Goal: Navigation & Orientation: Find specific page/section

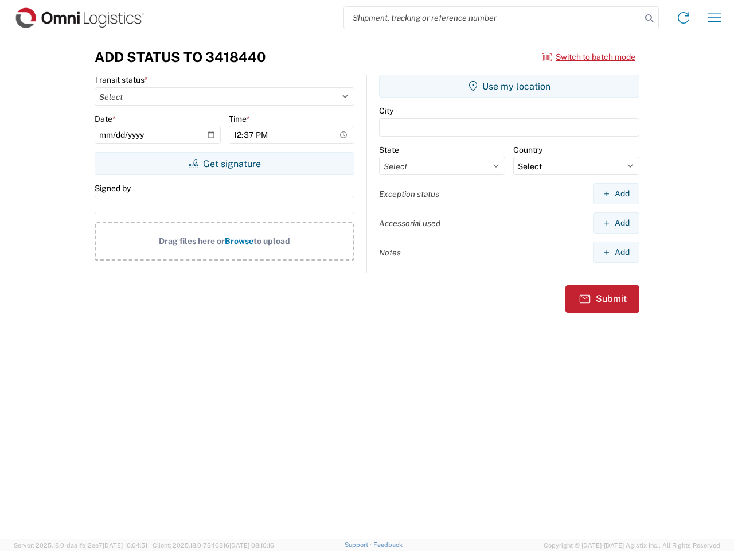
click at [493, 18] on input "search" at bounding box center [492, 18] width 297 height 22
click at [649, 18] on icon at bounding box center [649, 18] width 16 height 16
click at [684, 18] on icon at bounding box center [684, 18] width 18 height 18
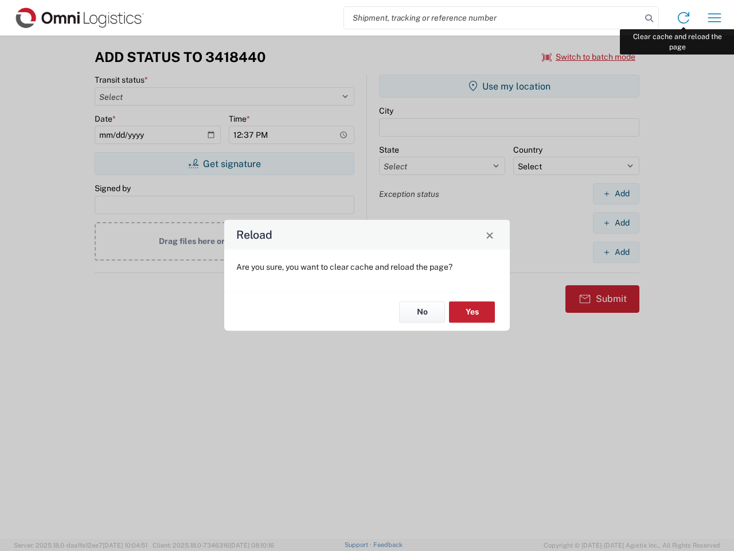
click at [715, 18] on div "Reload Are you sure, you want to clear cache and reload the page? No Yes" at bounding box center [367, 275] width 734 height 551
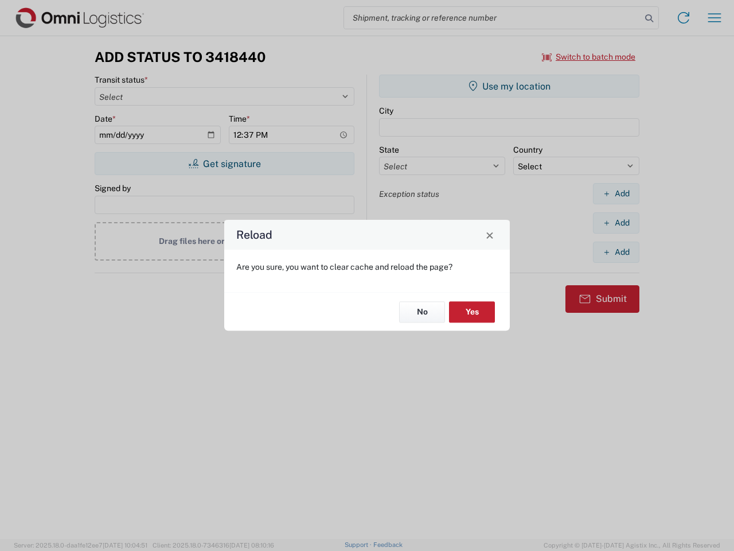
click at [589, 57] on div "Reload Are you sure, you want to clear cache and reload the page? No Yes" at bounding box center [367, 275] width 734 height 551
click at [224, 164] on div "Reload Are you sure, you want to clear cache and reload the page? No Yes" at bounding box center [367, 275] width 734 height 551
click at [509, 86] on div "Reload Are you sure, you want to clear cache and reload the page? No Yes" at bounding box center [367, 275] width 734 height 551
click at [616, 193] on div "Reload Are you sure, you want to clear cache and reload the page? No Yes" at bounding box center [367, 275] width 734 height 551
click at [616, 223] on div "Reload Are you sure, you want to clear cache and reload the page? No Yes" at bounding box center [367, 275] width 734 height 551
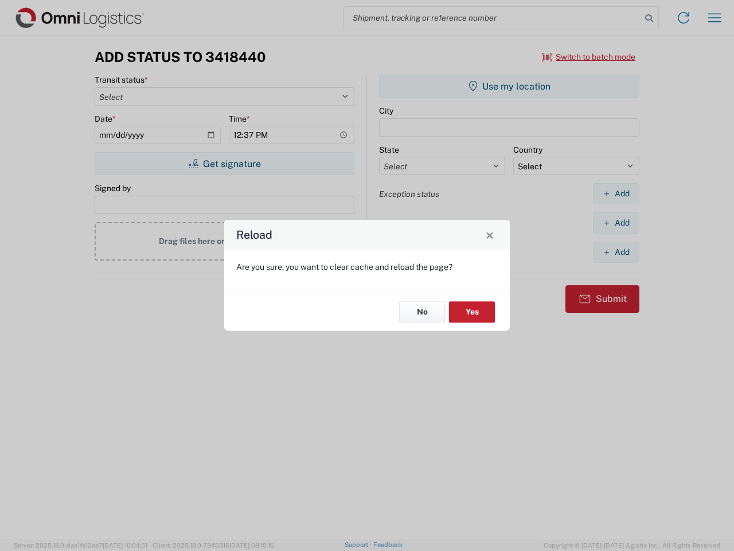
click at [616, 252] on div "Reload Are you sure, you want to clear cache and reload the page? No Yes" at bounding box center [367, 275] width 734 height 551
